Goal: Information Seeking & Learning: Learn about a topic

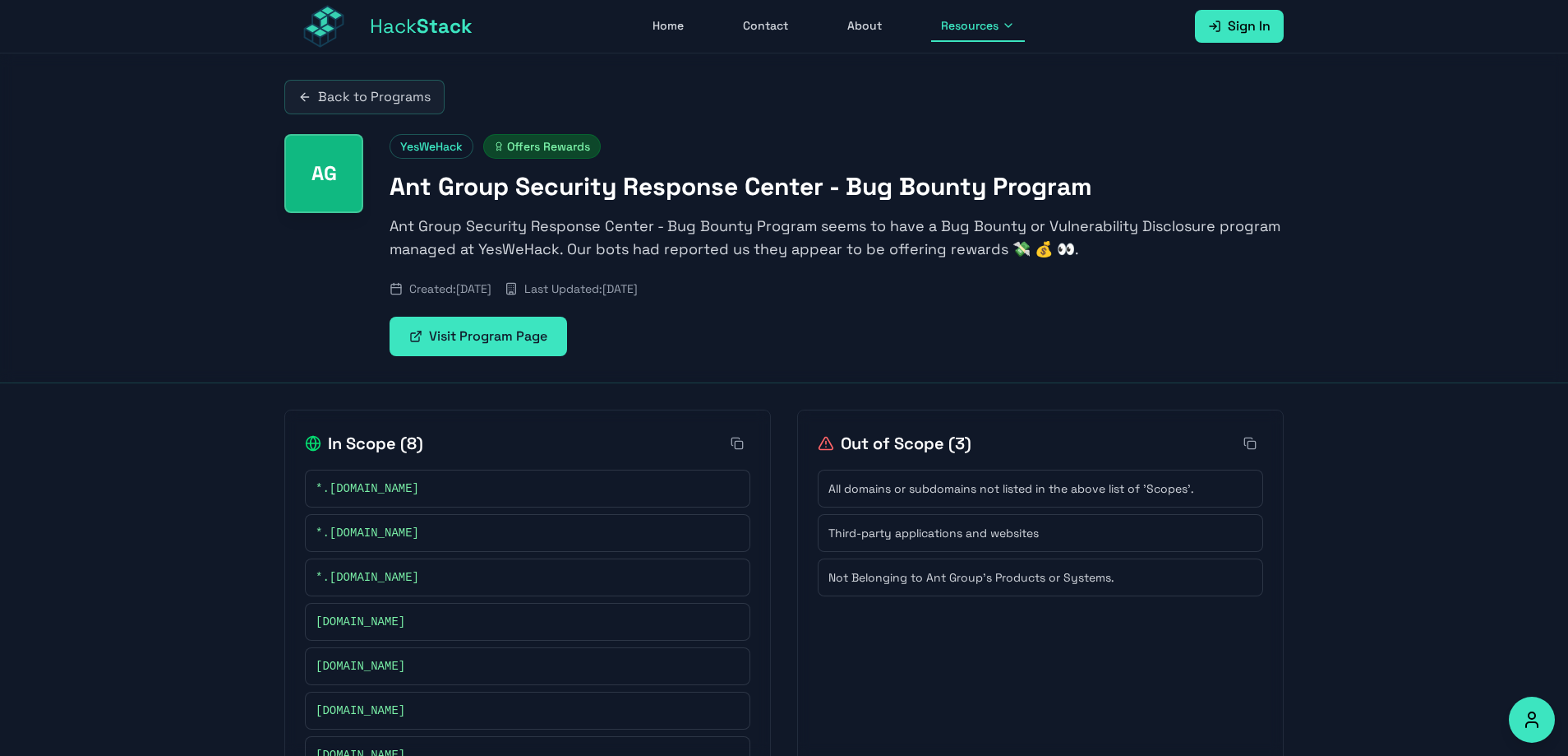
drag, startPoint x: 770, startPoint y: 294, endPoint x: 334, endPoint y: 278, distance: 436.3
click at [334, 278] on div "AG YesWeHack Offers Rewards Ant Group Security Response Center - Bug Bounty Pro…" at bounding box center [784, 245] width 999 height 222
click at [396, 28] on span "Hack Stack" at bounding box center [421, 26] width 103 height 26
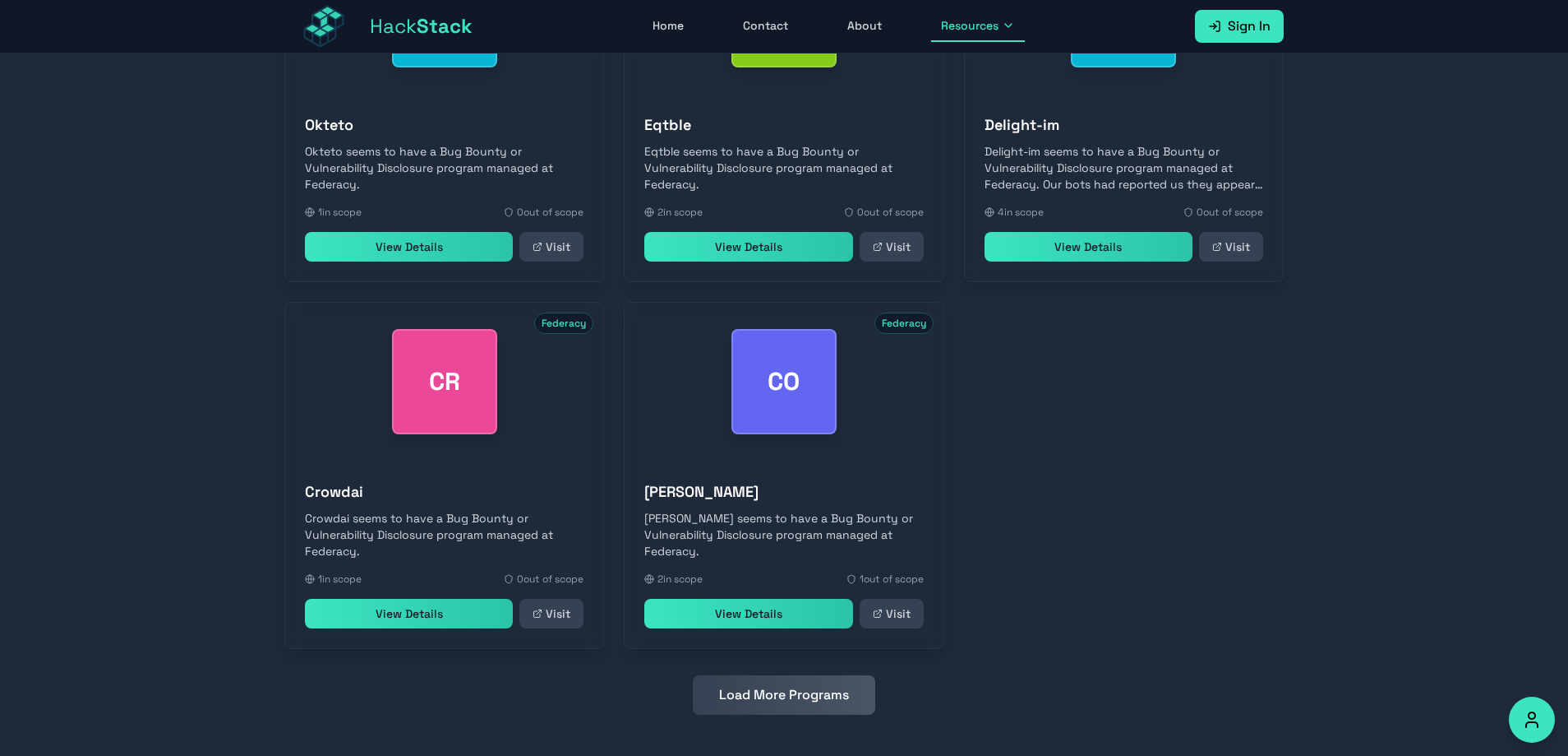
scroll to position [610, 0]
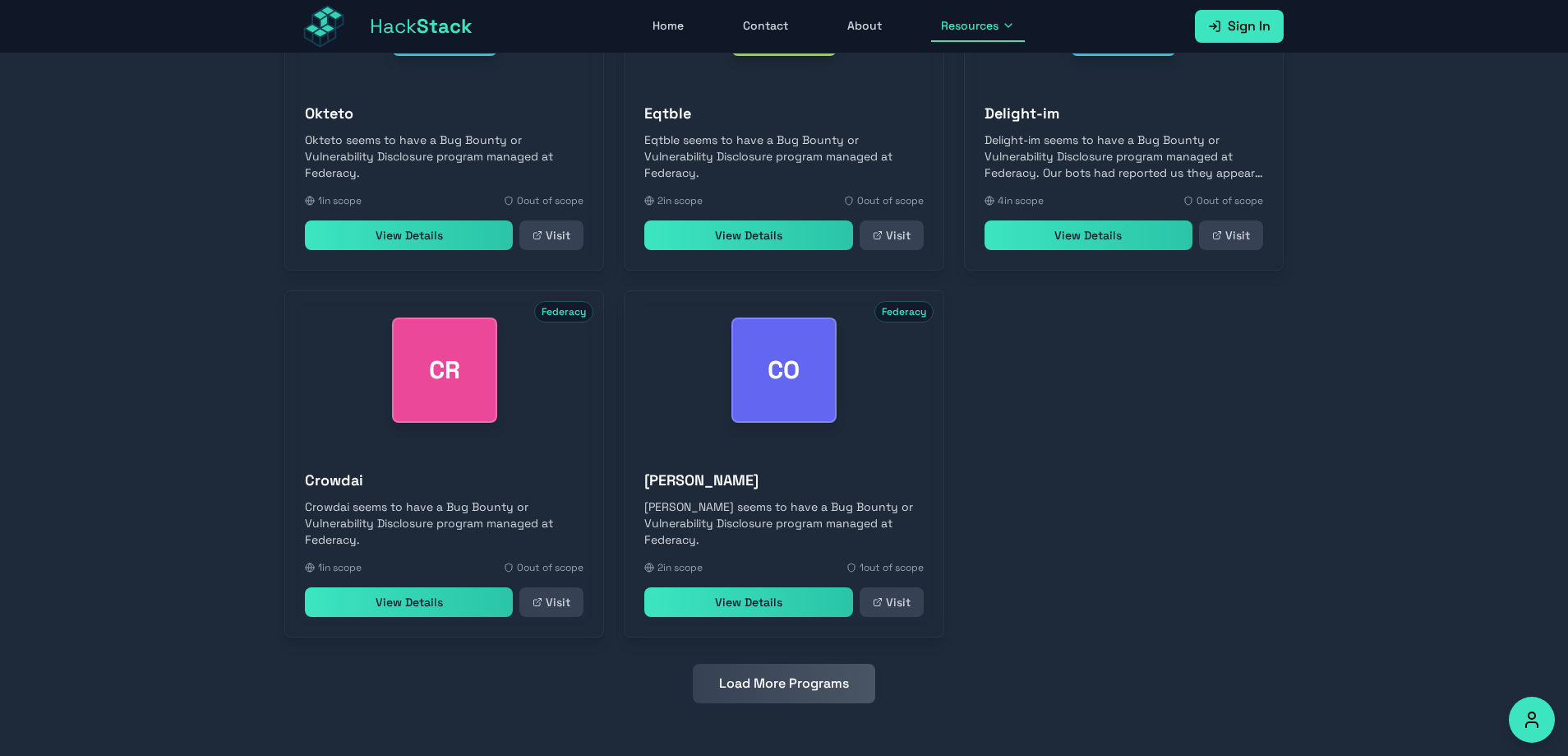
click at [862, 679] on button "Load More Programs" at bounding box center [784, 683] width 182 height 39
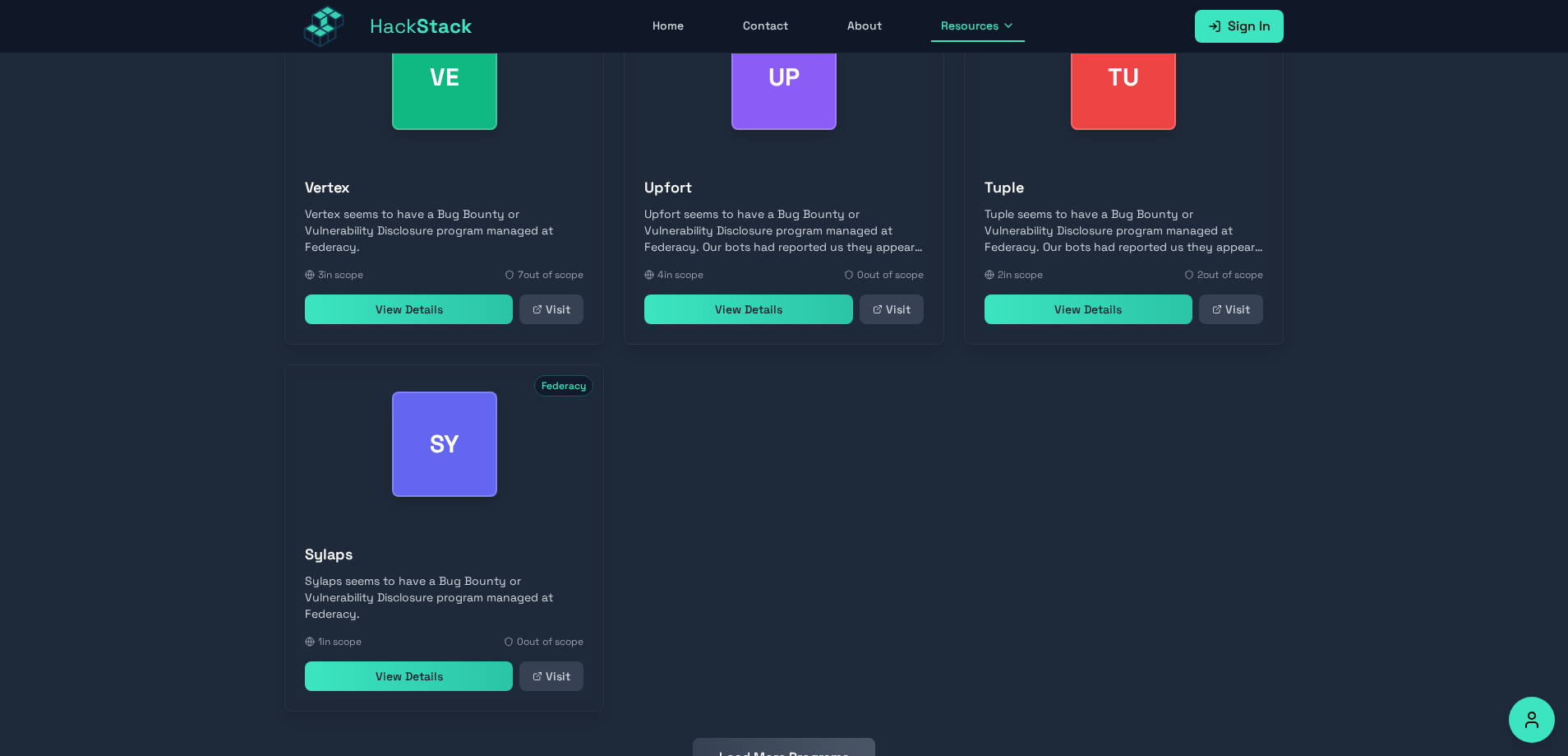
scroll to position [1344, 0]
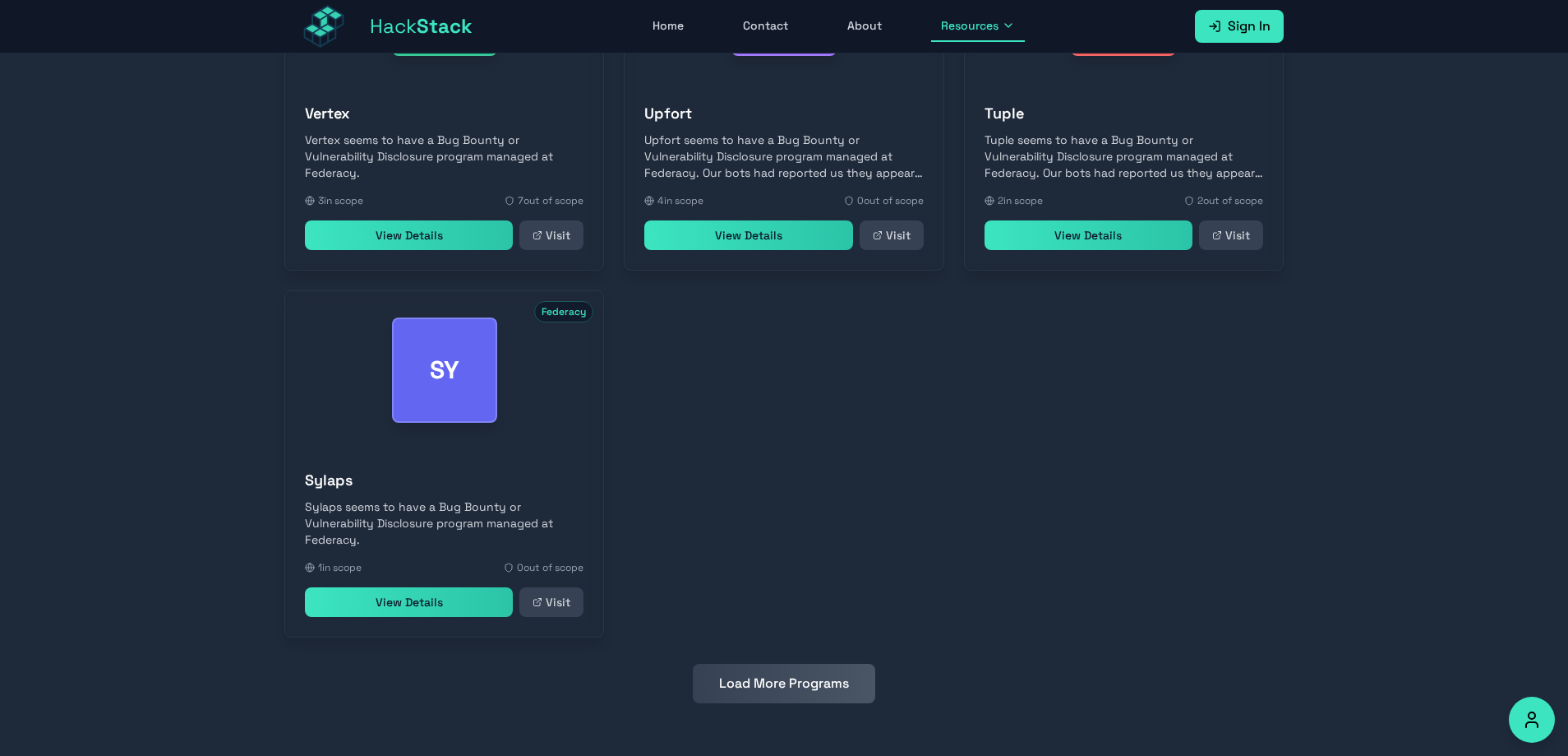
click at [817, 682] on button "Load More Programs" at bounding box center [784, 683] width 182 height 39
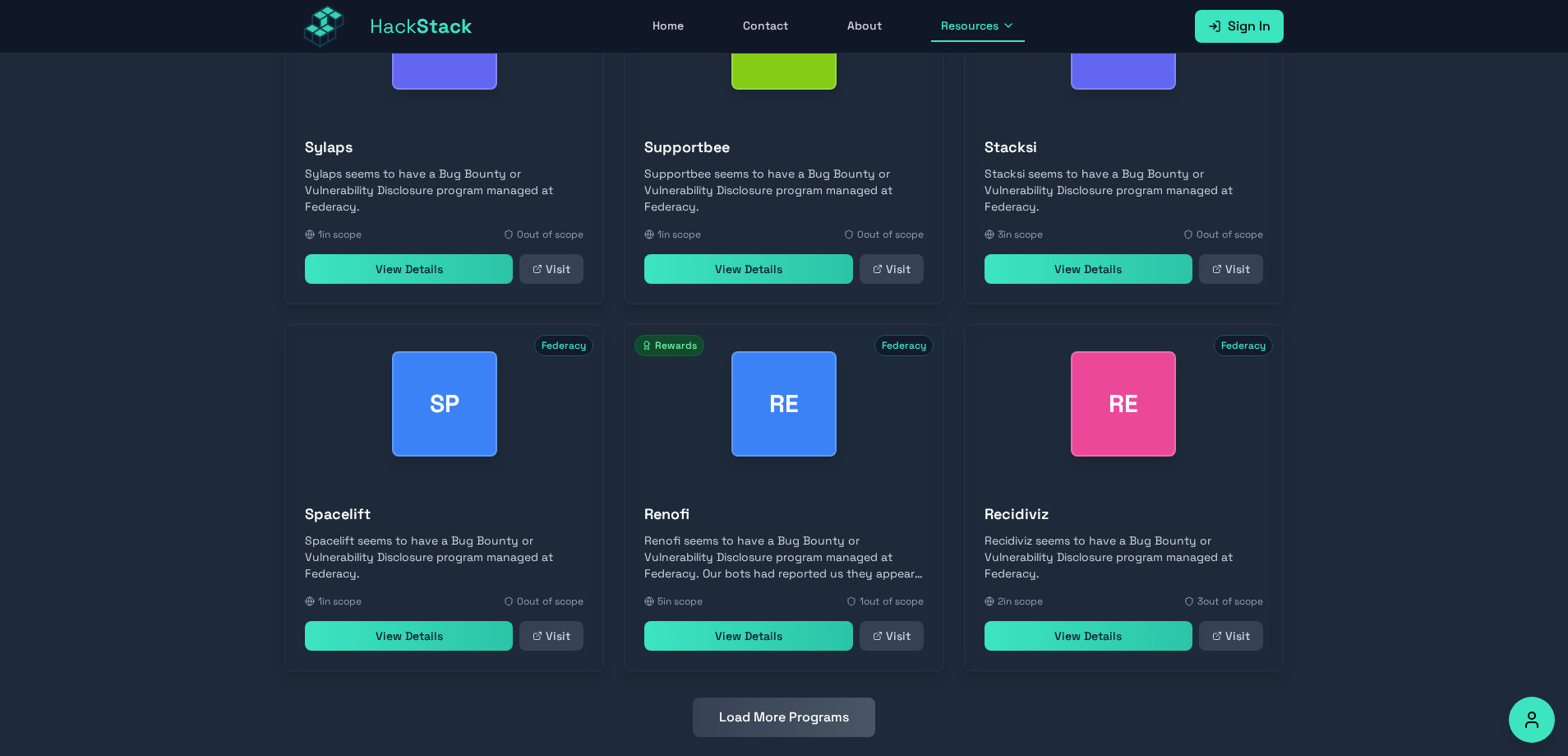
scroll to position [1710, 0]
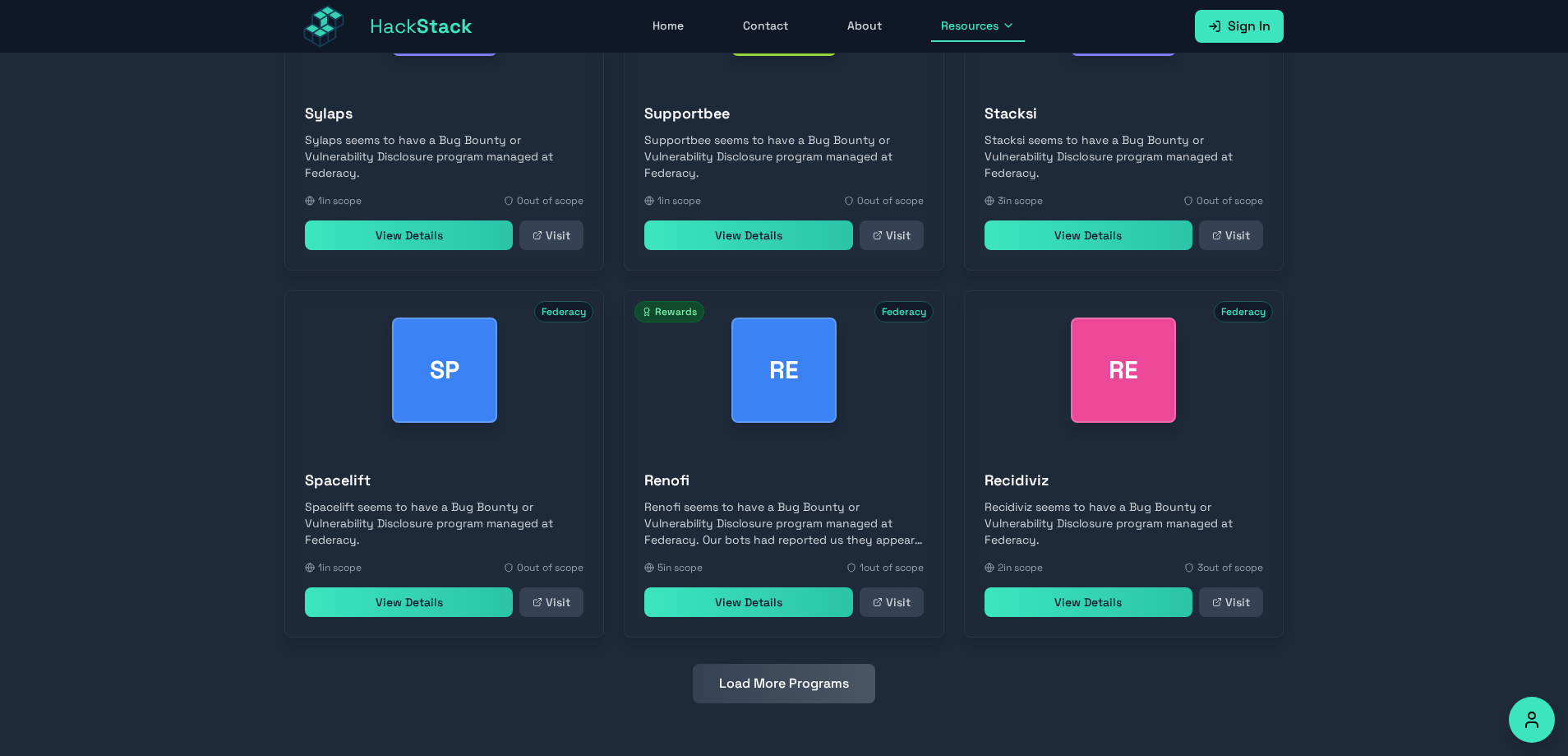
click at [790, 700] on button "Load More Programs" at bounding box center [784, 683] width 182 height 39
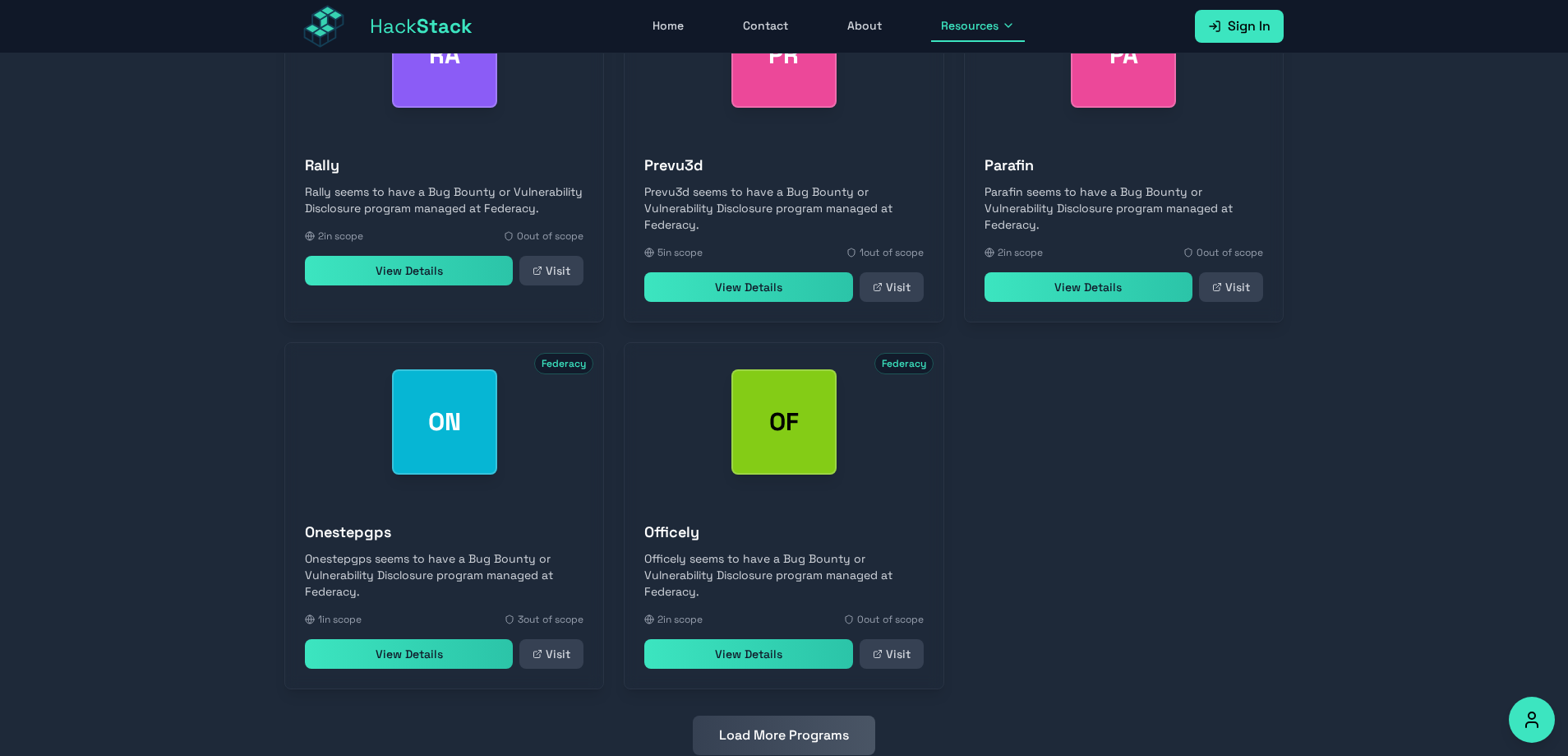
scroll to position [2443, 0]
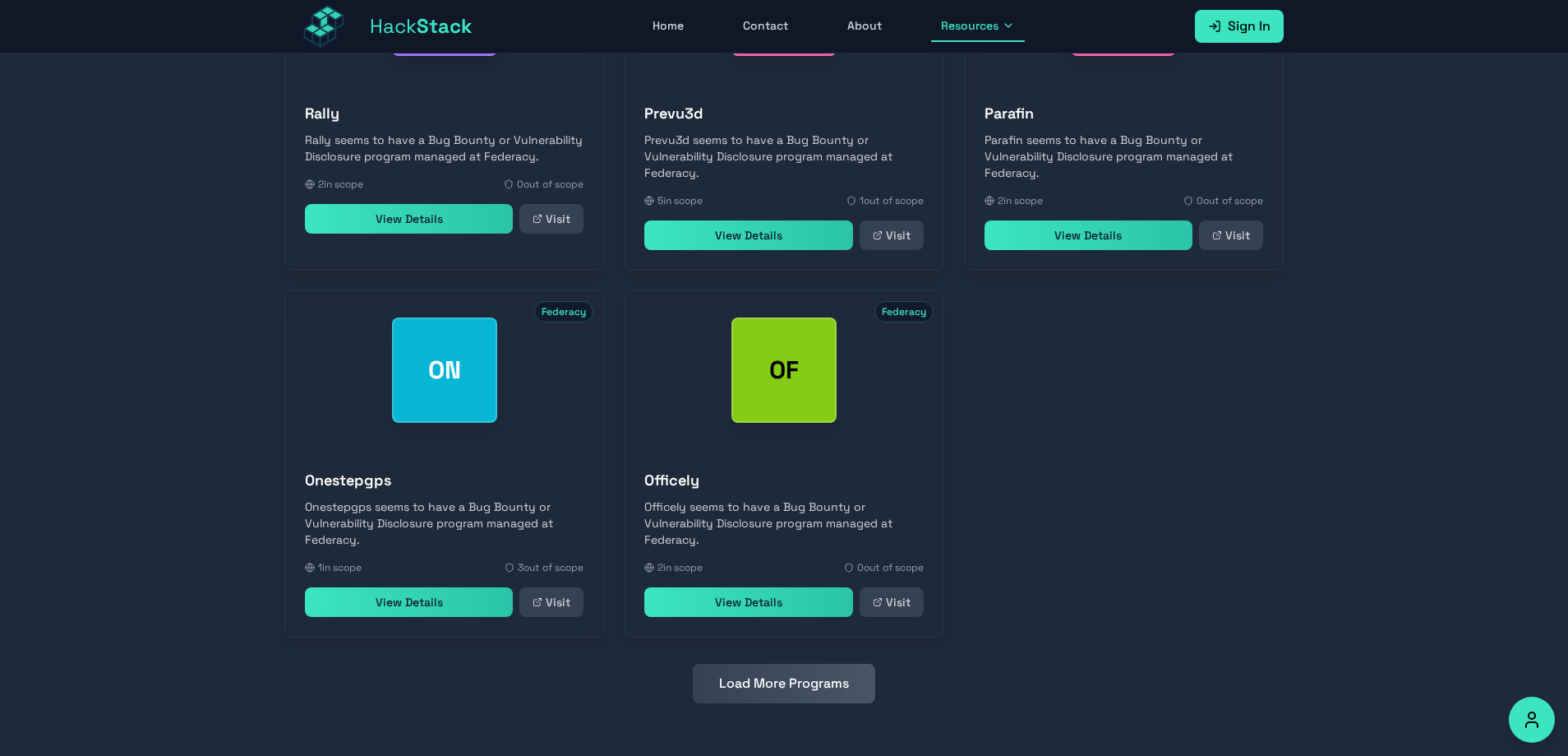
click at [788, 694] on button "Load More Programs" at bounding box center [784, 683] width 182 height 39
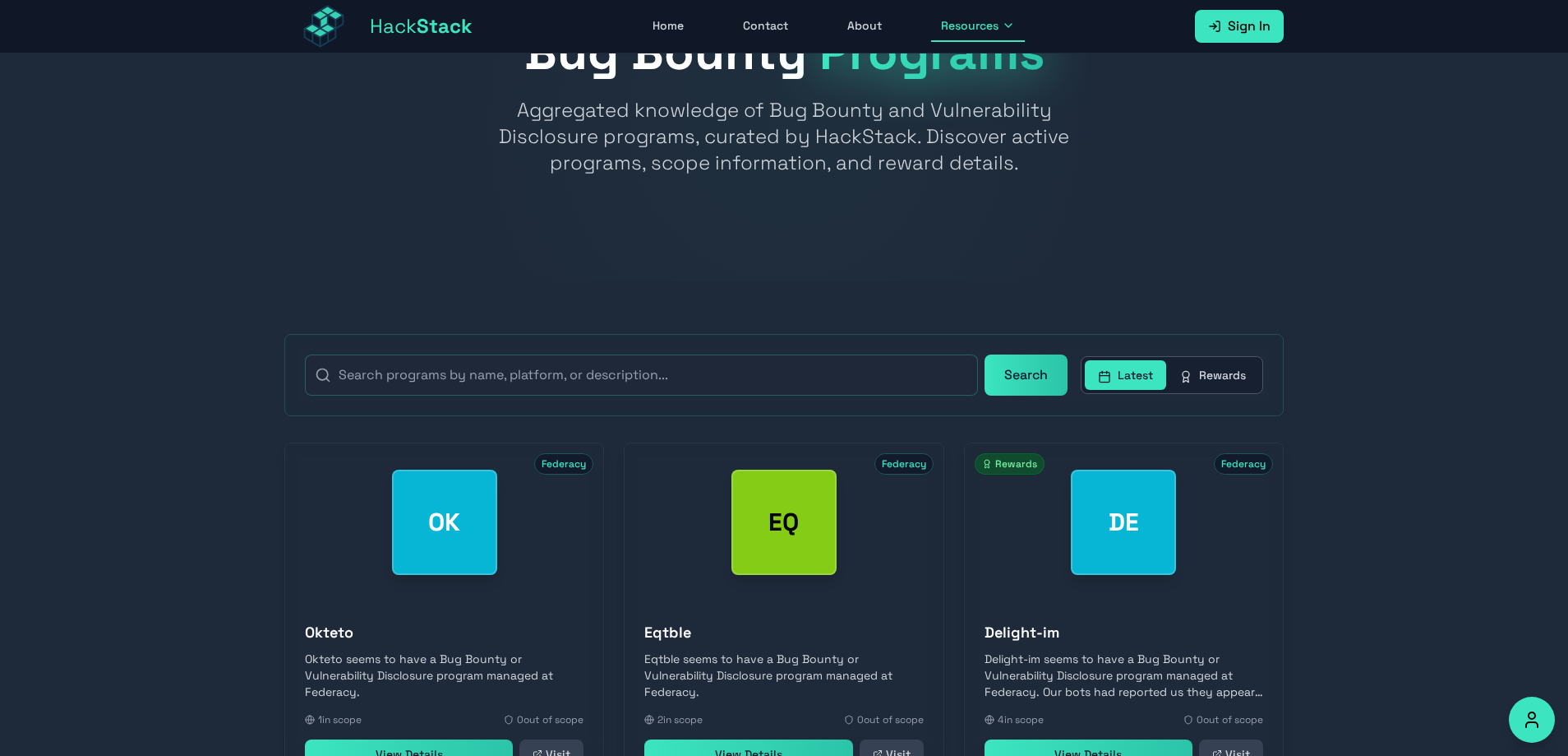
scroll to position [0, 0]
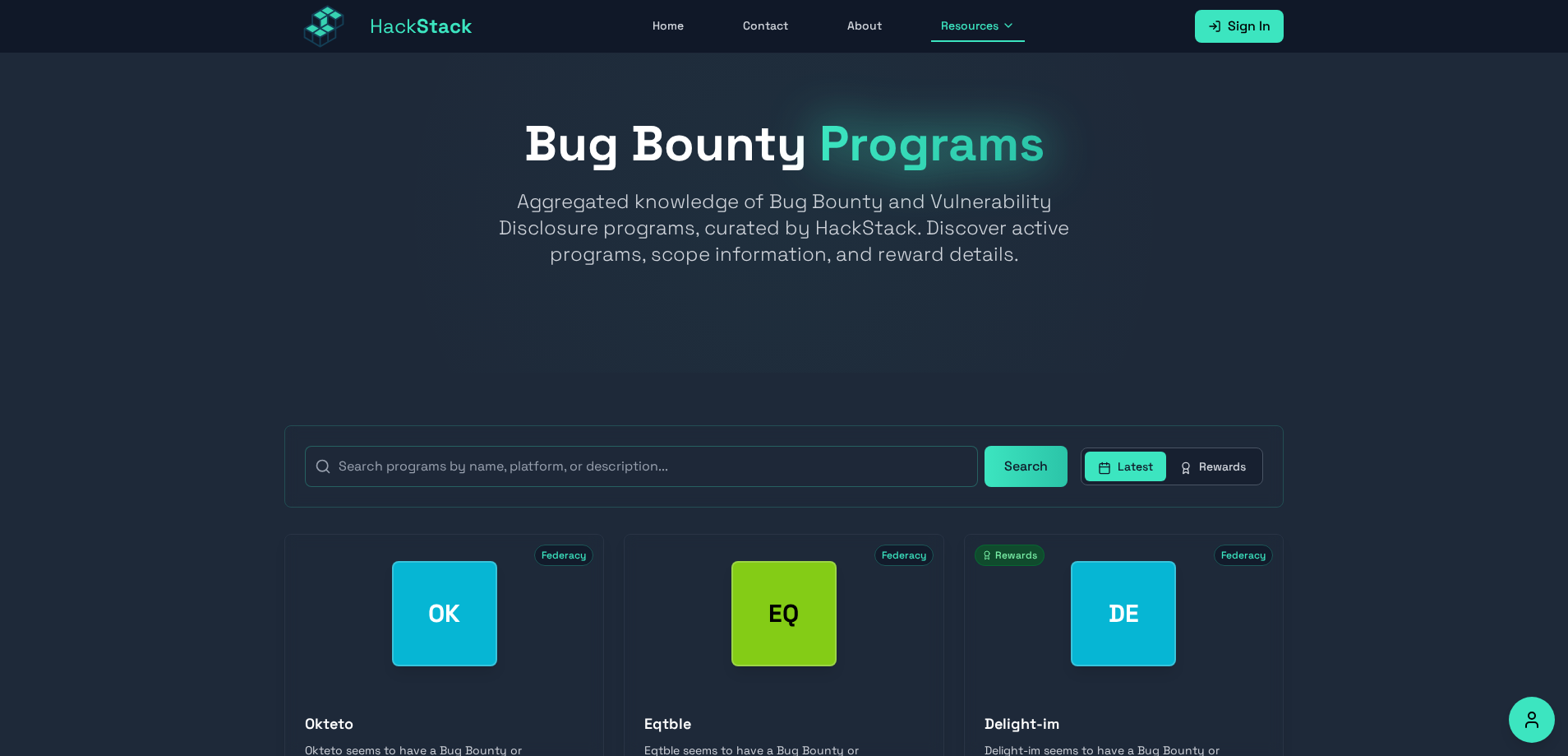
click at [1014, 25] on icon at bounding box center [1008, 25] width 13 height 13
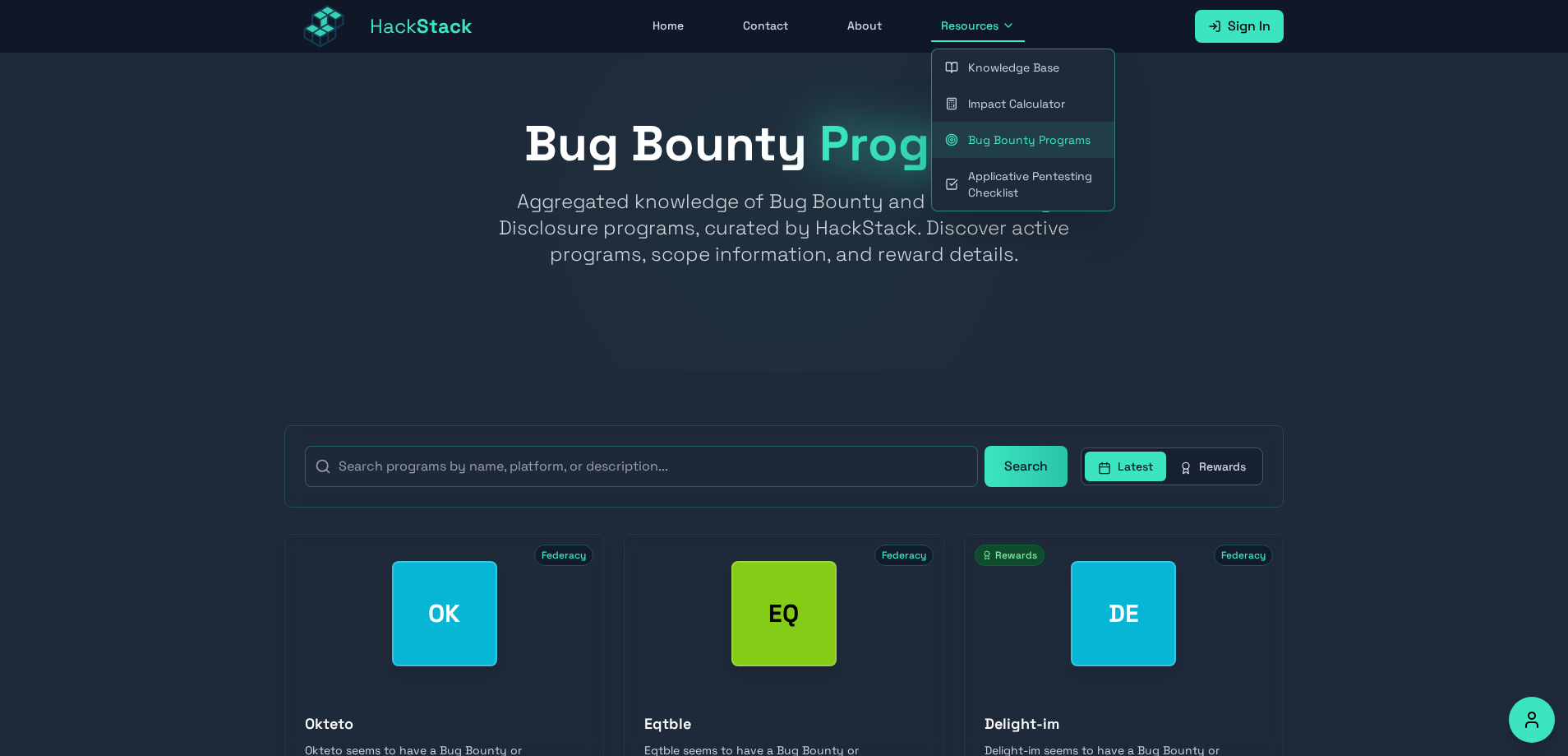
drag, startPoint x: 1212, startPoint y: 192, endPoint x: 1231, endPoint y: 28, distance: 165.1
click at [1213, 191] on div "Bug Bounty Programs Aggregated knowledge of Bug Bounty and Vulnerability Disclo…" at bounding box center [784, 193] width 999 height 148
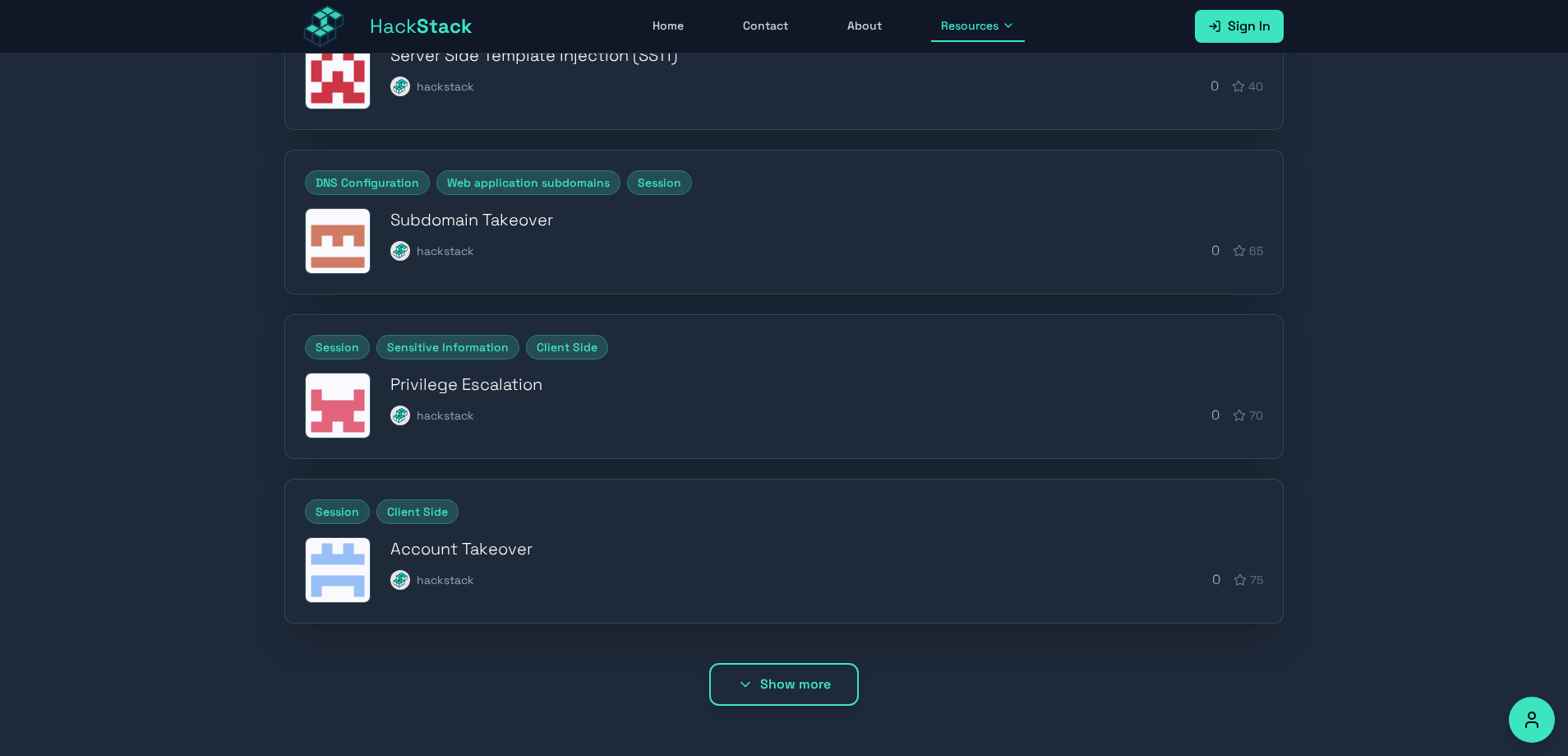
scroll to position [494, 0]
click at [797, 681] on button "Show more" at bounding box center [784, 681] width 150 height 43
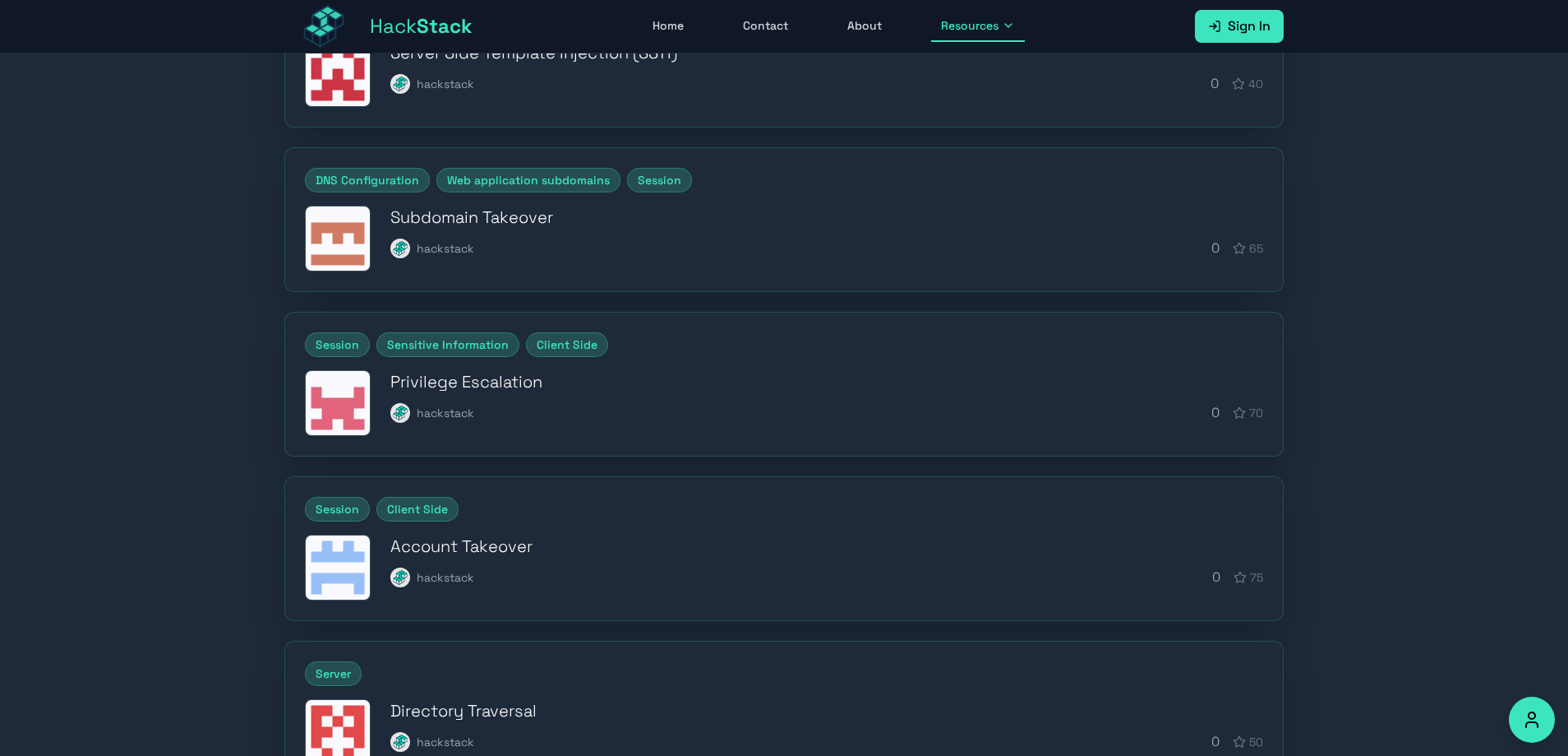
click at [480, 547] on h3 "Account Takeover" at bounding box center [827, 546] width 873 height 23
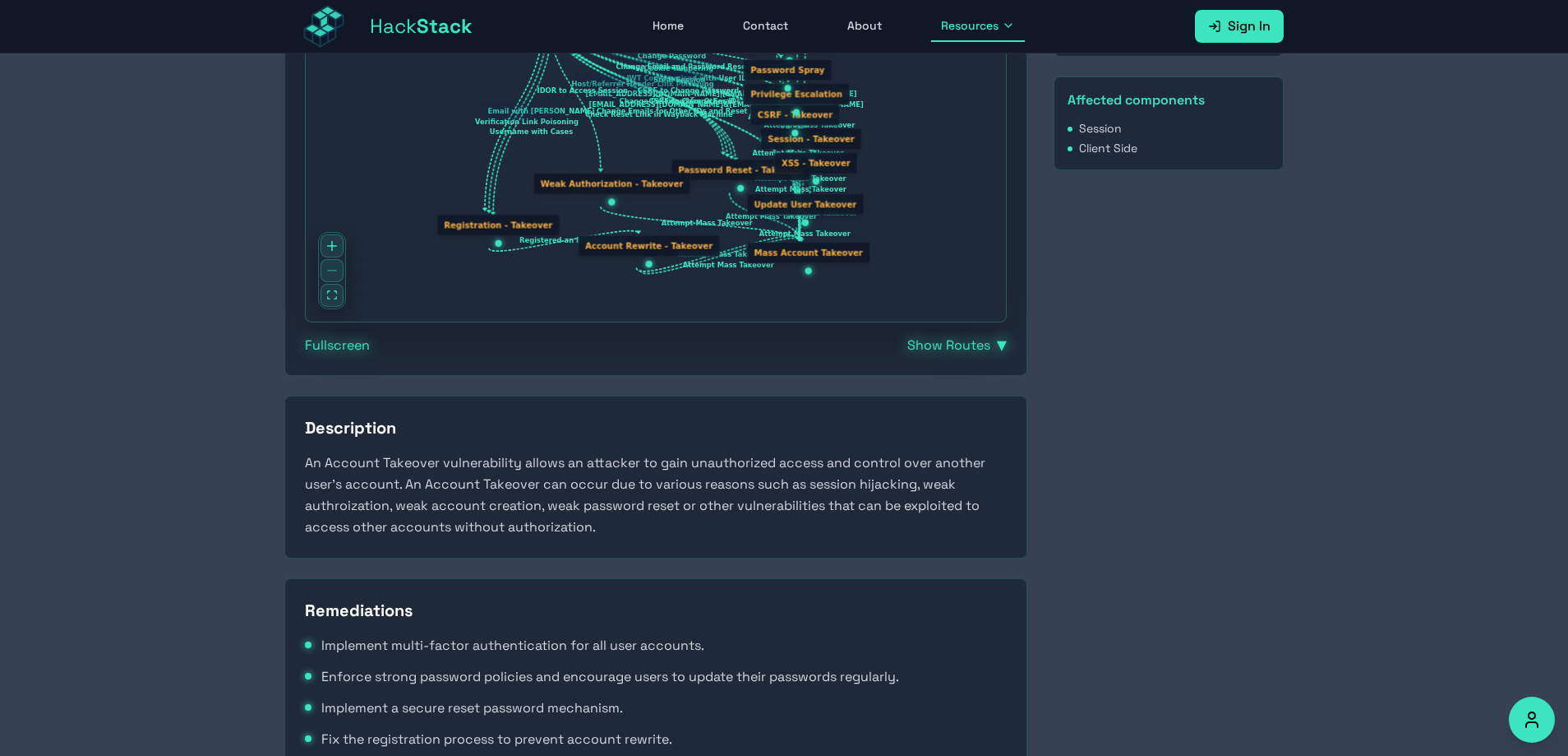
scroll to position [484, 0]
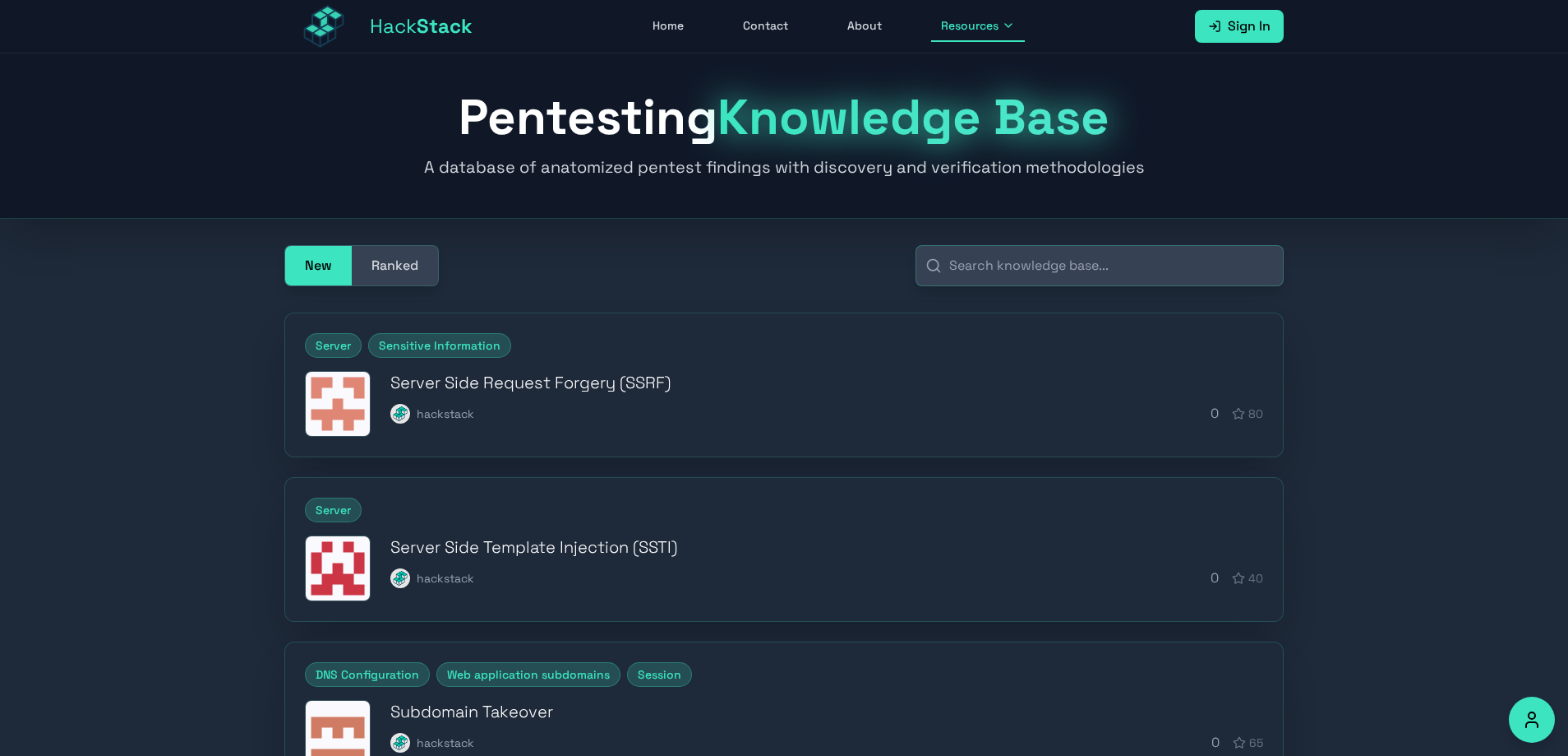
click at [1497, 171] on div "Pentesting Knowledge Base A database of anatomized pentest findings with discov…" at bounding box center [784, 136] width 1568 height 165
drag, startPoint x: 1492, startPoint y: 162, endPoint x: 1450, endPoint y: 0, distance: 167.4
click at [1492, 160] on div "Pentesting Knowledge Base A database of anatomized pentest findings with discov…" at bounding box center [784, 136] width 1568 height 165
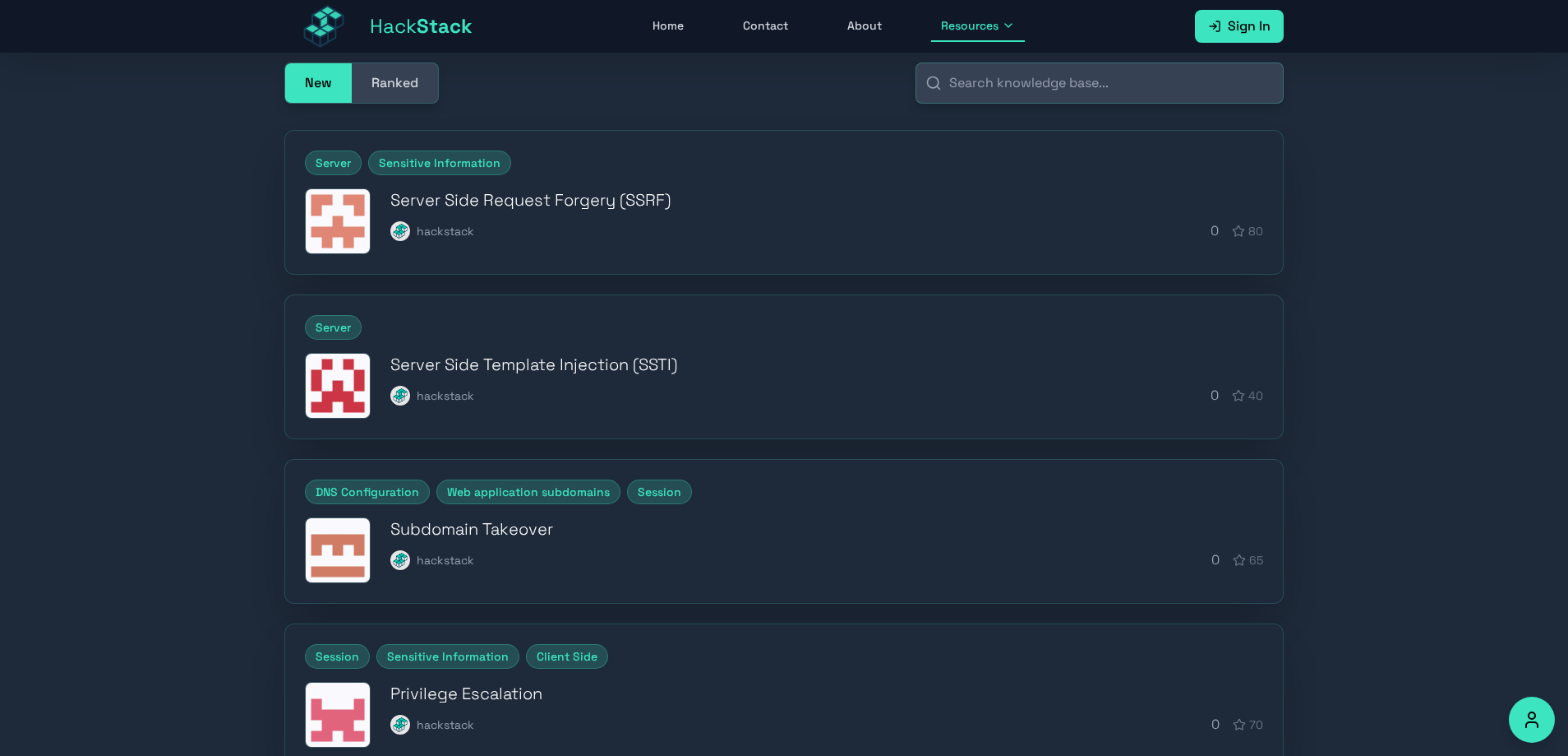
scroll to position [494, 0]
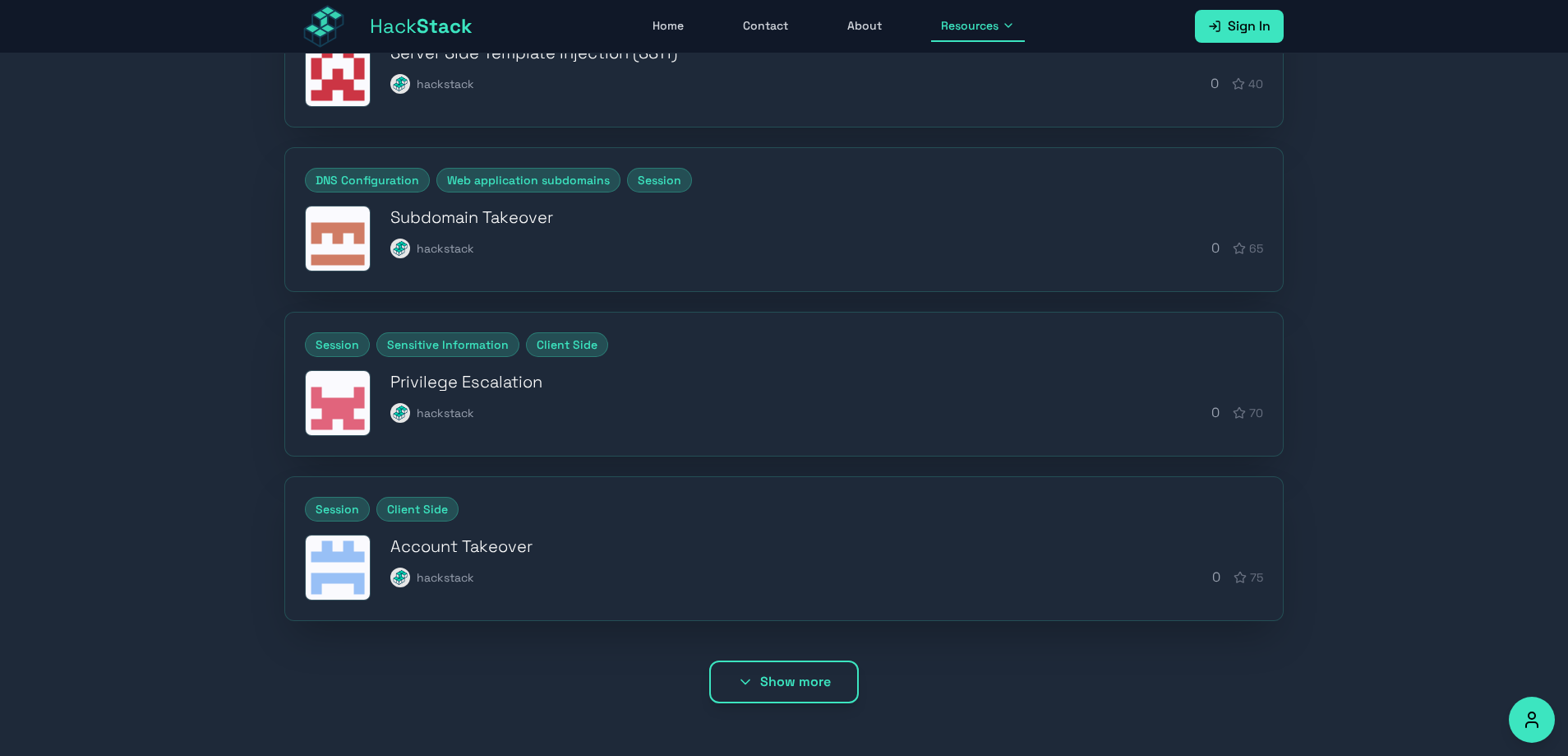
click at [798, 690] on button "Show more" at bounding box center [784, 681] width 150 height 43
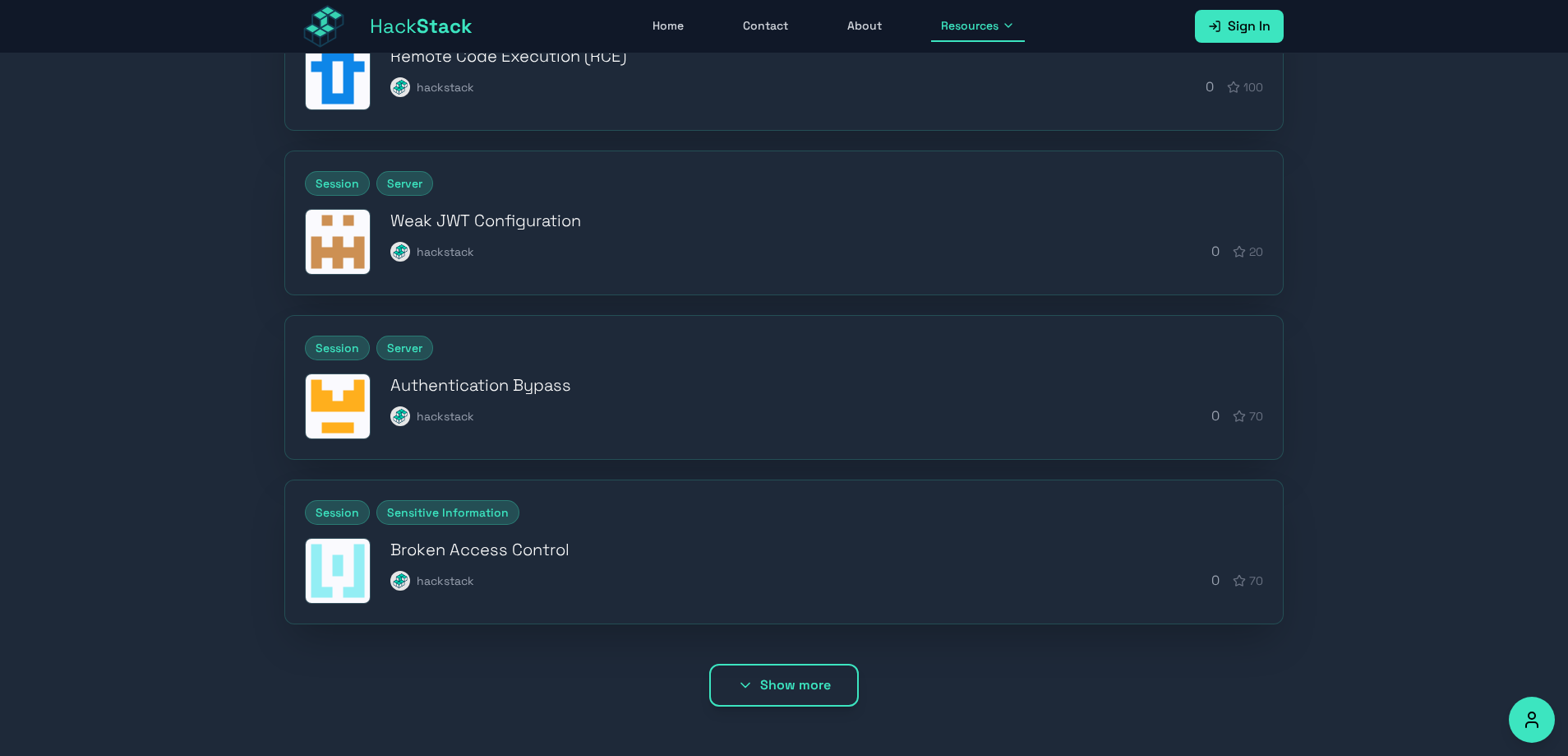
scroll to position [1316, 0]
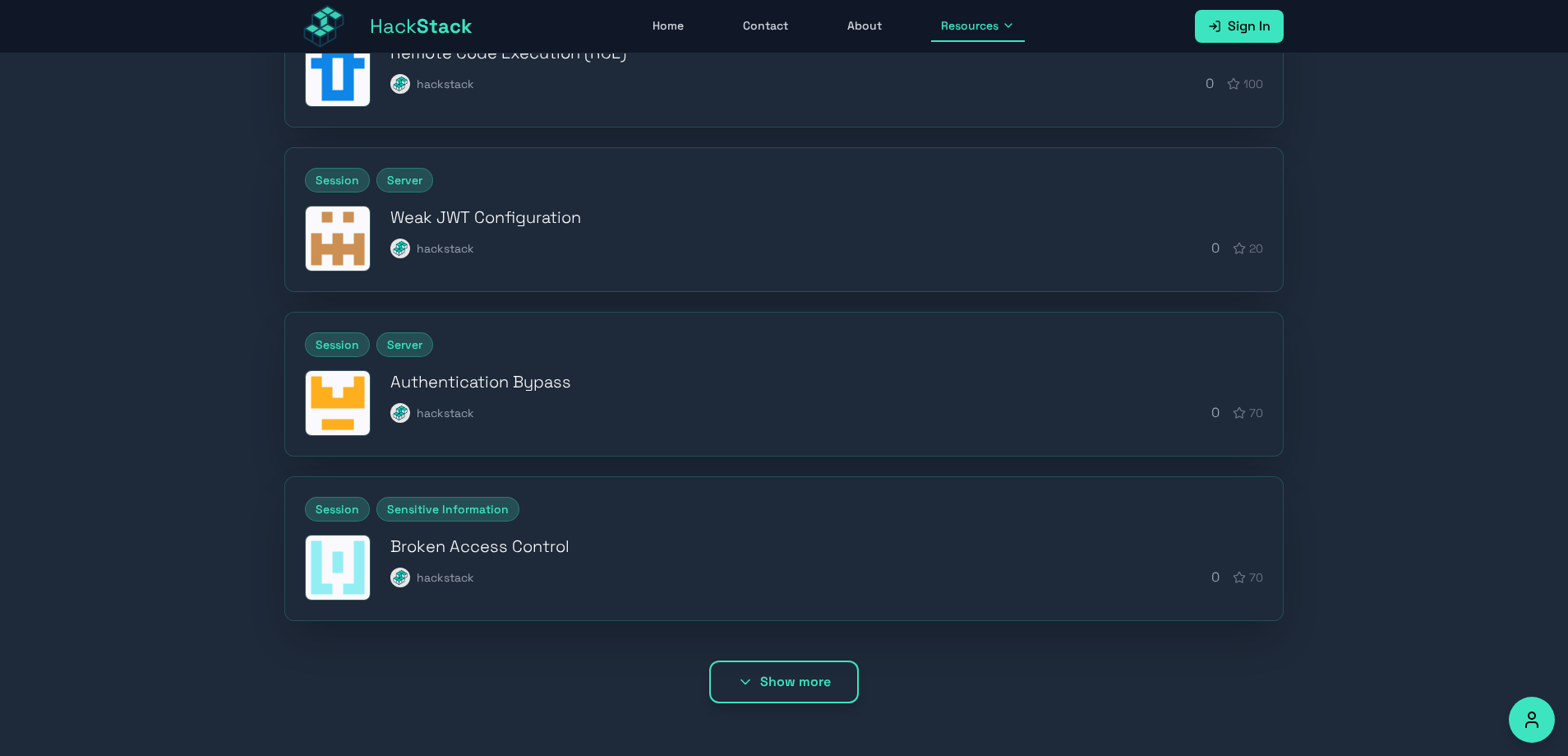
click at [466, 370] on h3 "Authentication Bypass" at bounding box center [827, 382] width 873 height 23
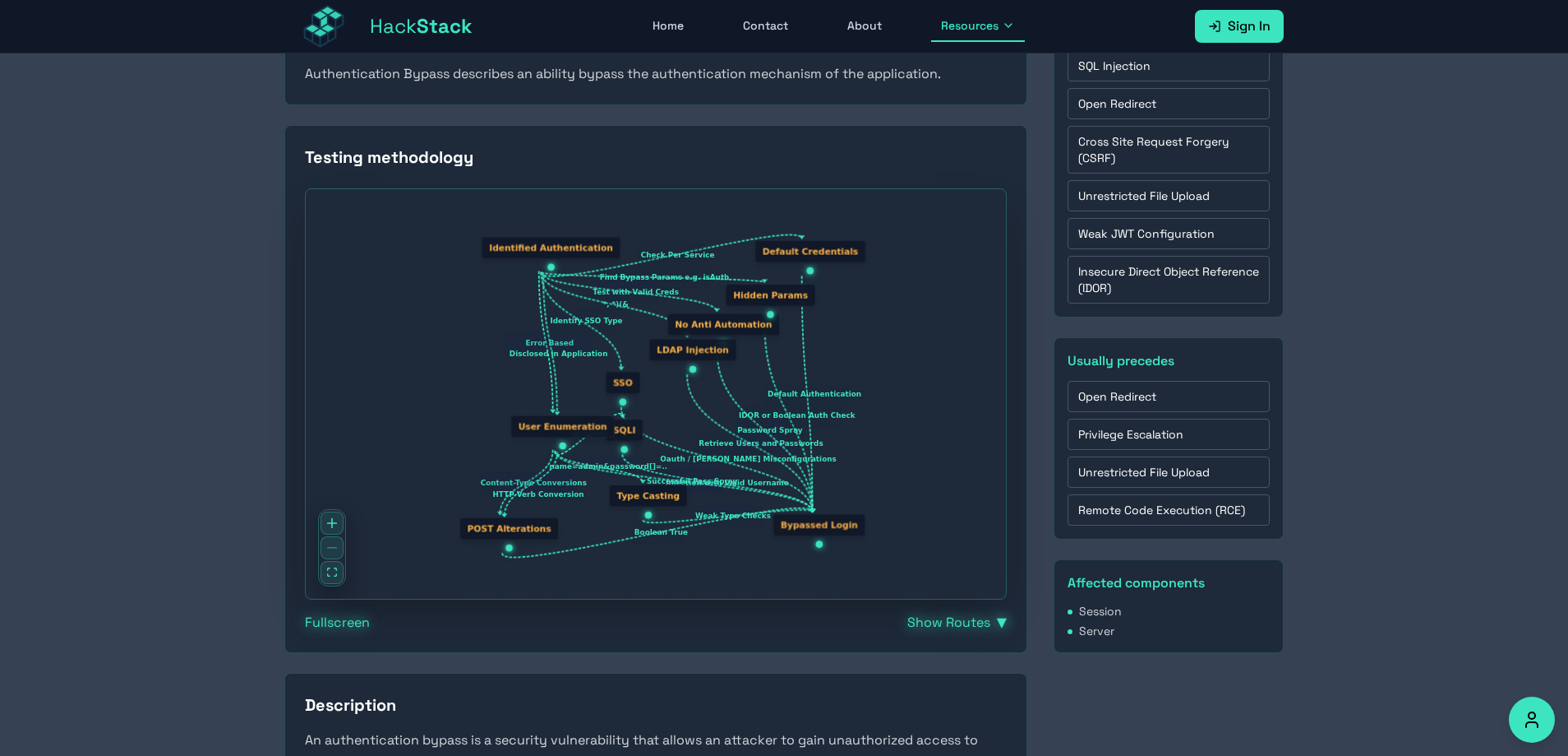
scroll to position [78, 0]
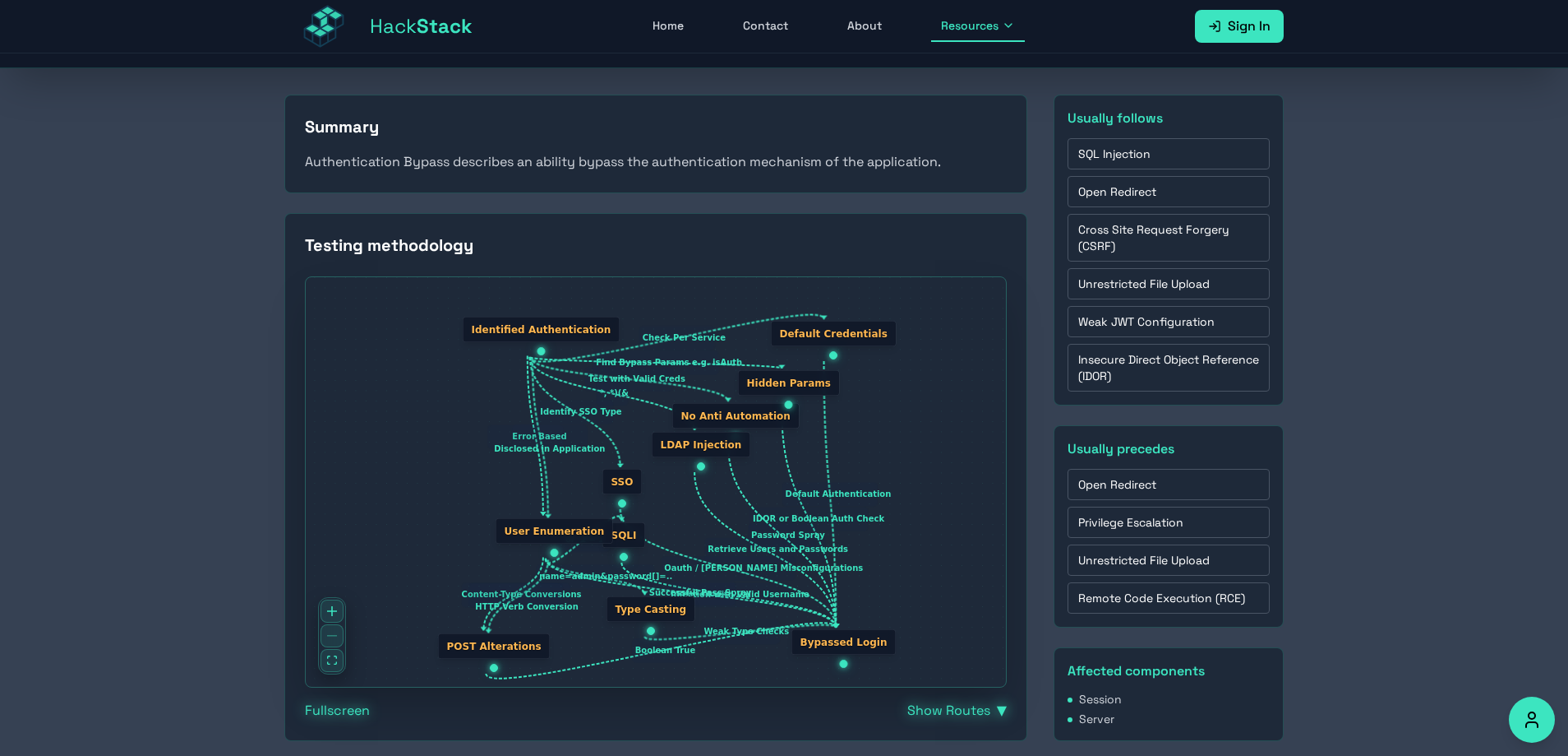
click at [661, 332] on rect "Edge from node1 to node9" at bounding box center [677, 338] width 75 height 25
click at [675, 337] on rect "Edge from node1 to node9" at bounding box center [677, 338] width 75 height 25
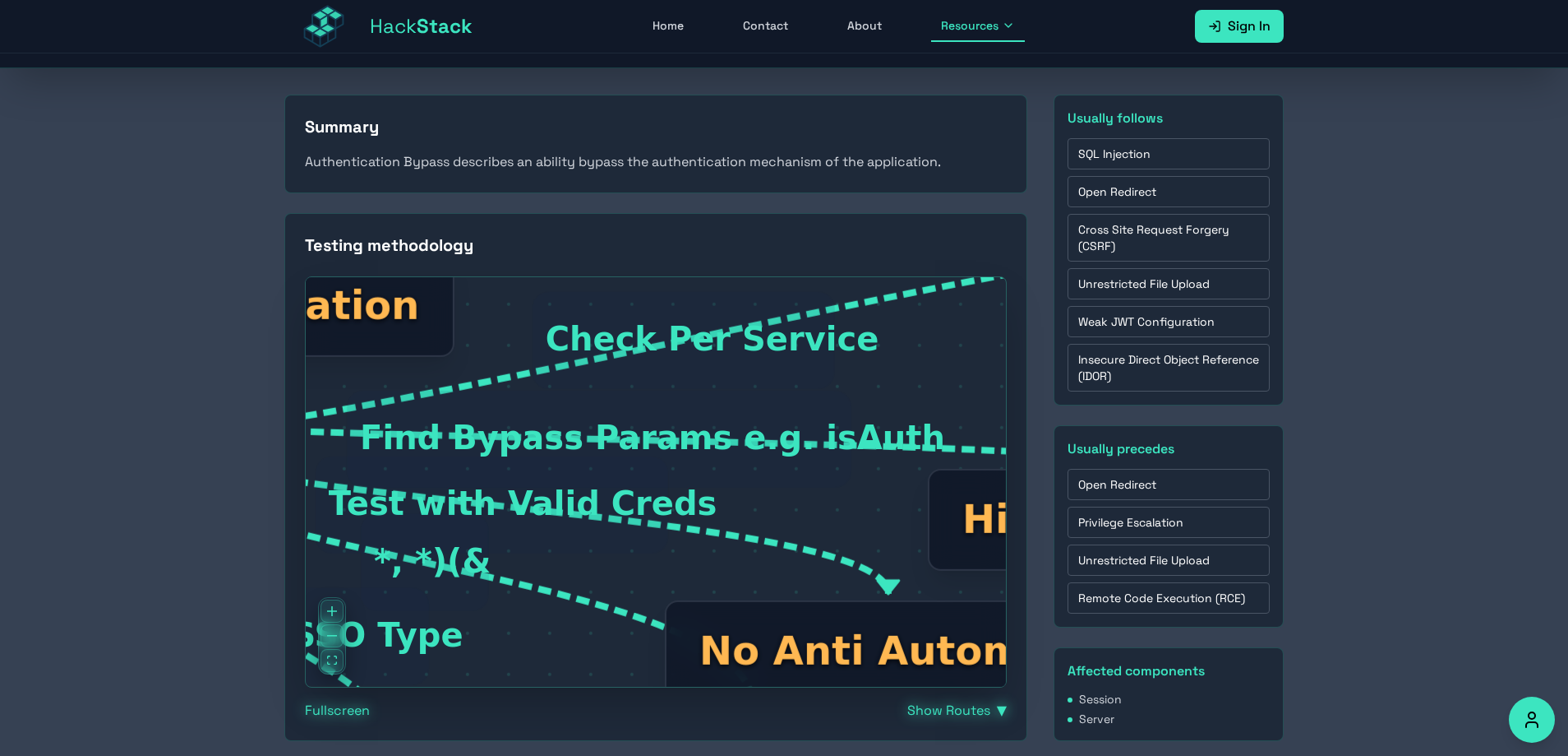
click at [688, 339] on rect "Edge from node1 to node9" at bounding box center [684, 340] width 302 height 97
click at [588, 310] on rect "Edge from node1 to node9" at bounding box center [684, 340] width 302 height 97
drag, startPoint x: 588, startPoint y: 309, endPoint x: 742, endPoint y: 291, distance: 155.0
click at [742, 292] on rect "Edge from node1 to node9" at bounding box center [684, 340] width 302 height 97
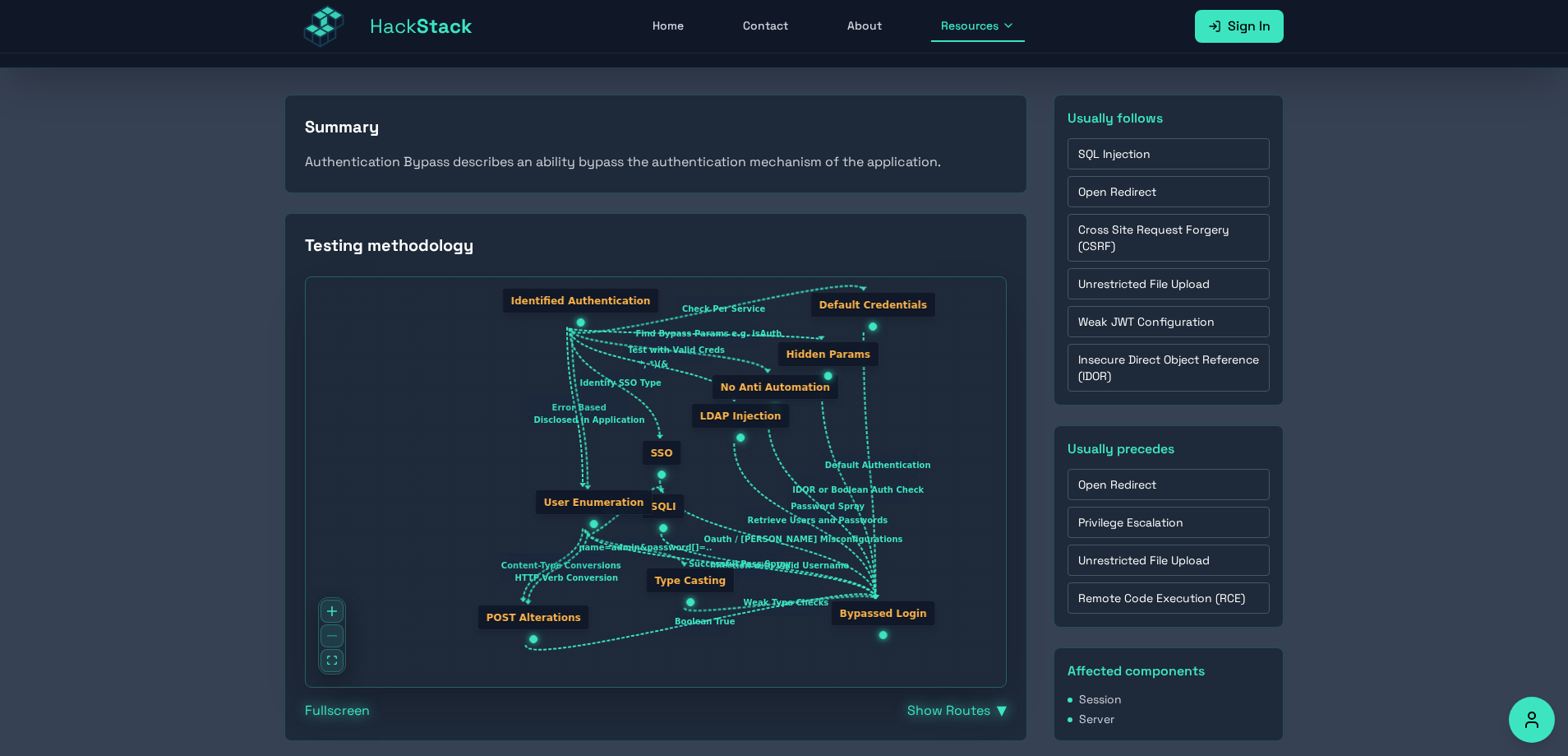
click at [1145, 323] on link "Weak JWT Configuration" at bounding box center [1168, 322] width 202 height 32
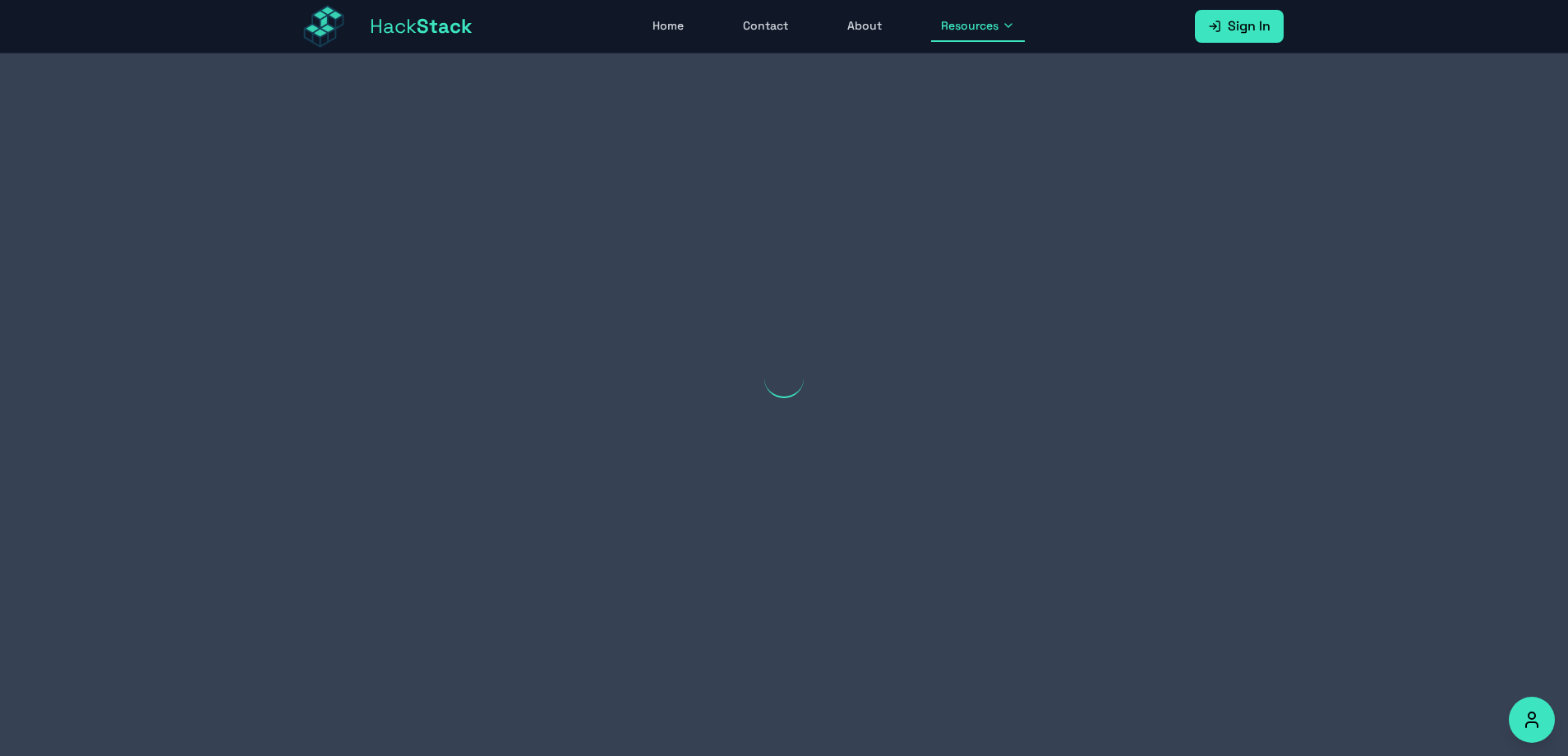
scroll to position [78, 0]
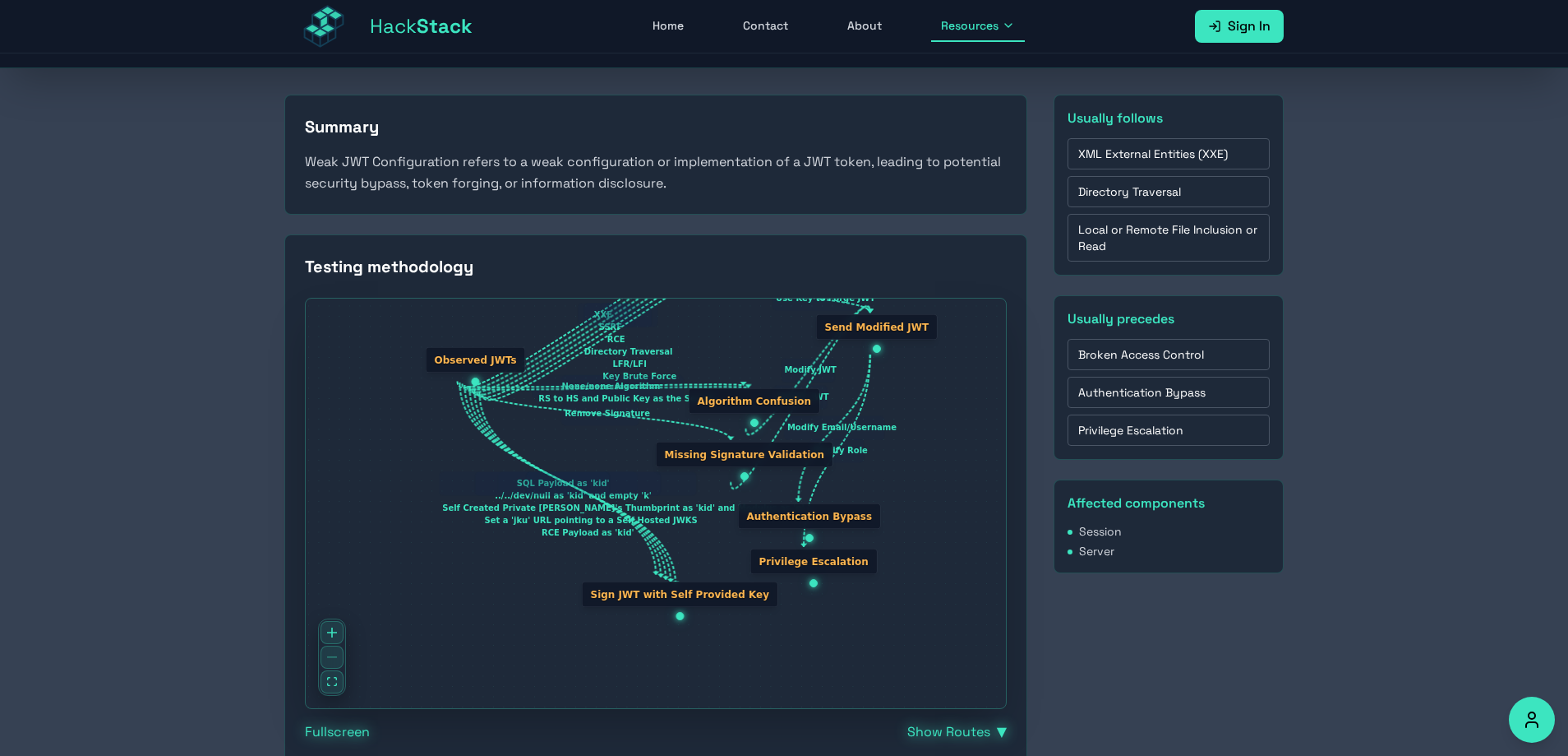
drag, startPoint x: 670, startPoint y: 417, endPoint x: 676, endPoint y: 362, distance: 55.3
click at [673, 362] on div "XXE SSRF RCE Directory Traversal LFR/LFI Key Brute Force Use Key to Forge JWT N…" at bounding box center [656, 503] width 700 height 410
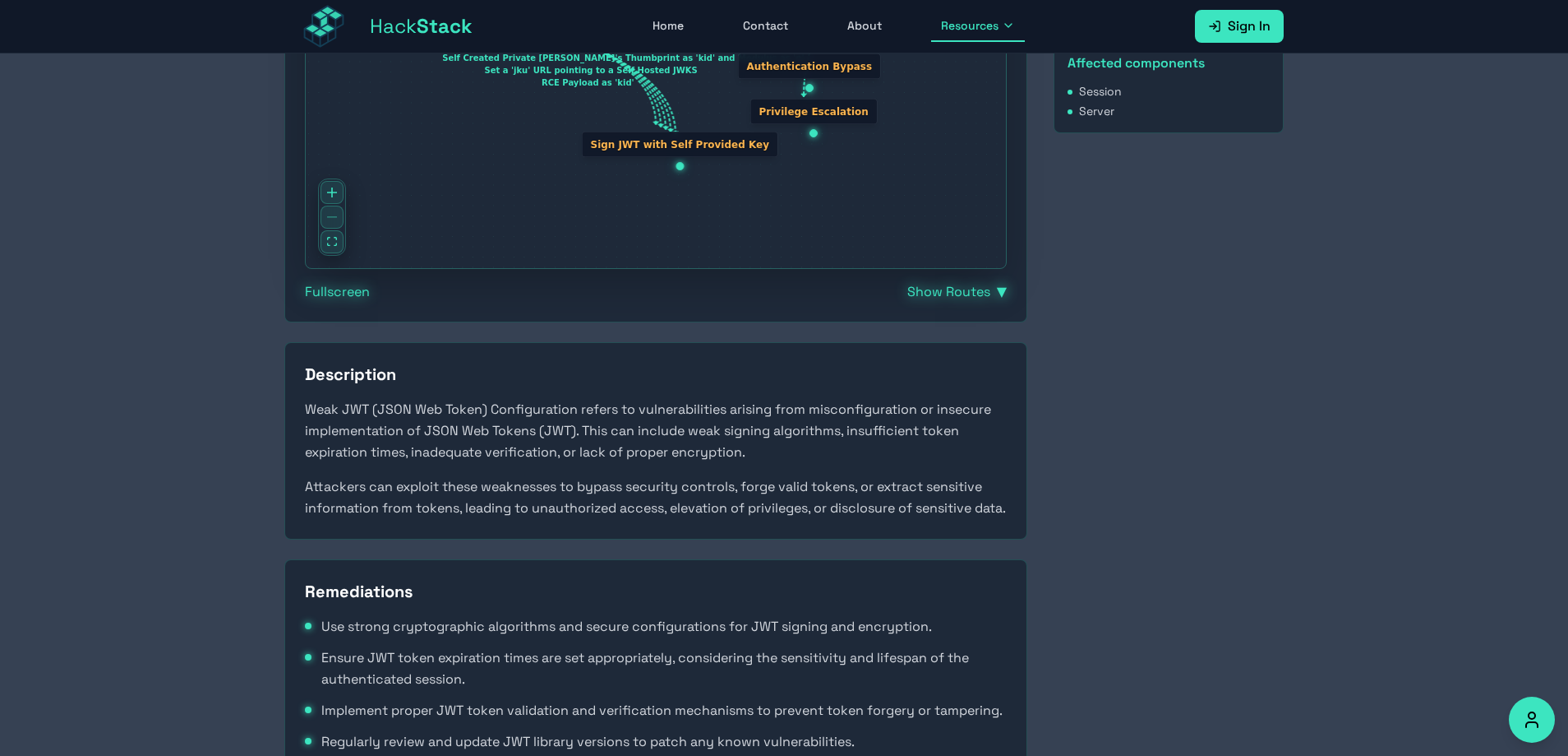
scroll to position [636, 0]
